Goal: Navigation & Orientation: Find specific page/section

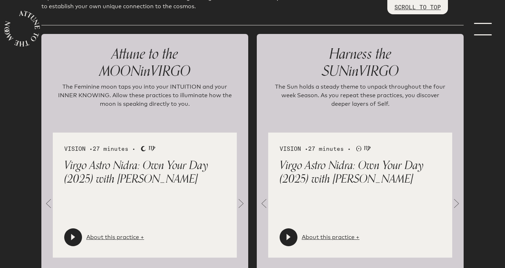
scroll to position [755, 0]
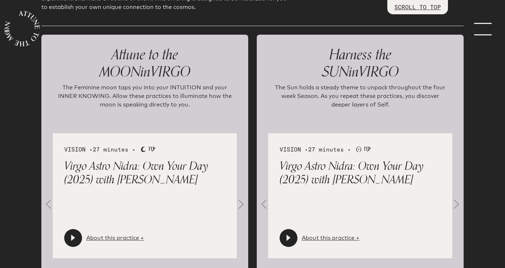
click at [242, 197] on span at bounding box center [241, 204] width 14 height 14
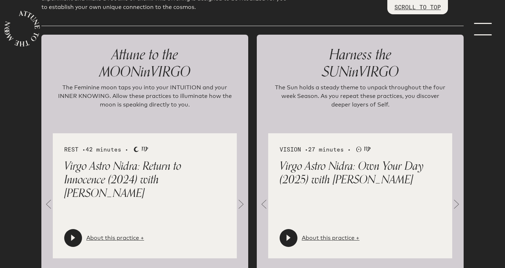
click at [242, 197] on span at bounding box center [241, 204] width 14 height 14
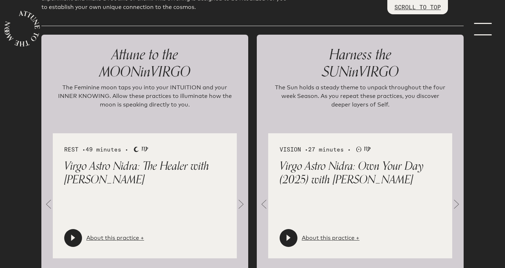
click at [242, 197] on span at bounding box center [241, 204] width 14 height 14
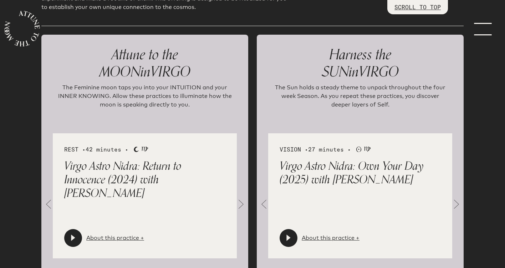
click at [242, 197] on span at bounding box center [241, 204] width 14 height 14
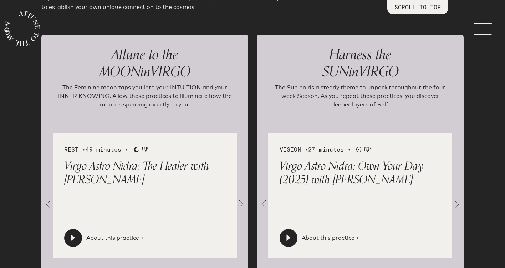
click at [242, 197] on span at bounding box center [241, 204] width 14 height 14
